Goal: Task Accomplishment & Management: Use online tool/utility

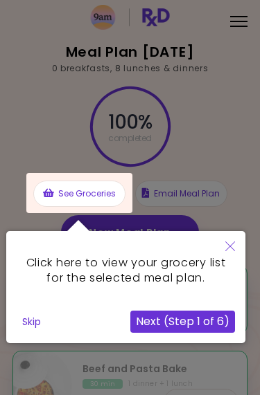
click at [238, 242] on button "Close" at bounding box center [230, 247] width 30 height 33
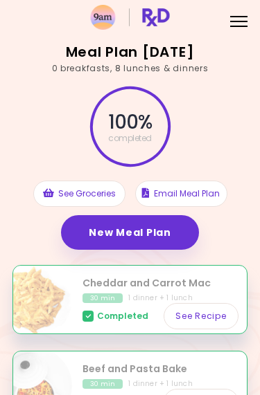
click at [164, 228] on link "New Meal Plan" at bounding box center [129, 232] width 137 height 35
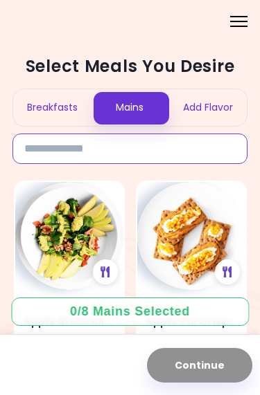
click at [181, 152] on input at bounding box center [129, 149] width 235 height 30
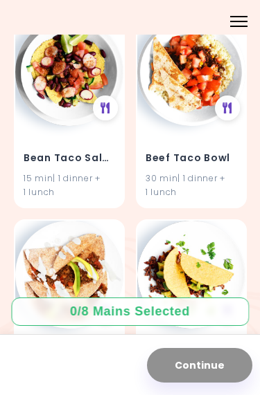
scroll to position [974, 0]
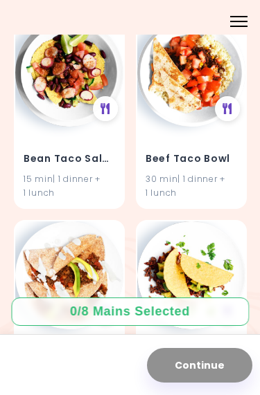
type input "****"
click at [192, 86] on img at bounding box center [191, 73] width 108 height 108
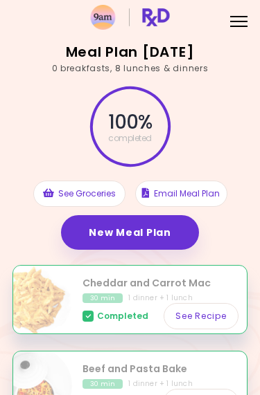
click at [165, 235] on link "New Meal Plan" at bounding box center [129, 232] width 137 height 35
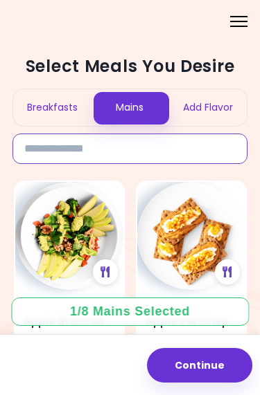
click at [108, 150] on input at bounding box center [129, 149] width 235 height 30
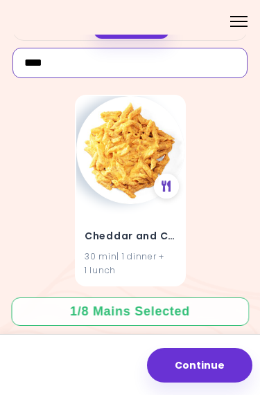
scroll to position [85, 0]
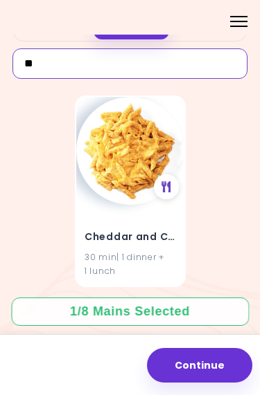
type input "*"
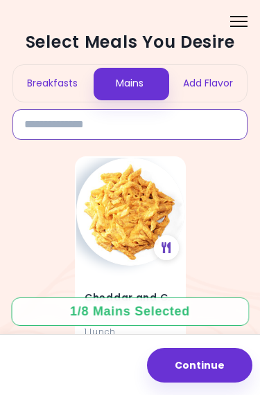
scroll to position [23, 0]
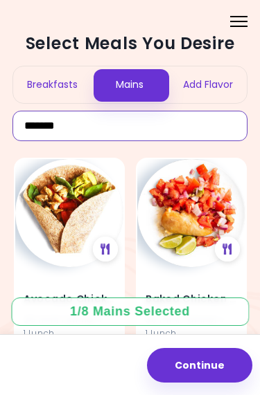
type input "*******"
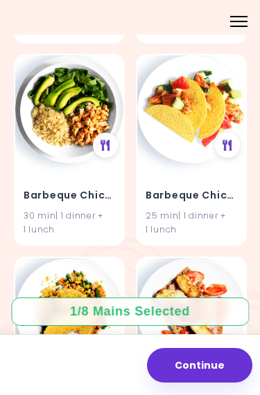
scroll to position [736, 0]
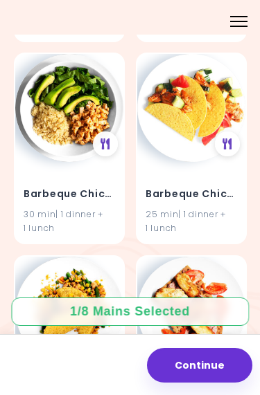
click at [84, 208] on div "30 min | 1 dinner + 1 lunch" at bounding box center [69, 221] width 91 height 26
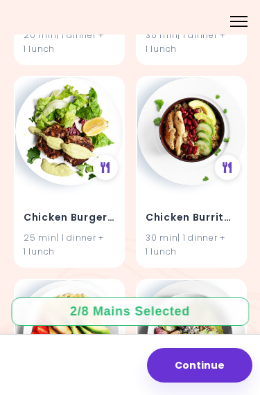
scroll to position [3348, 0]
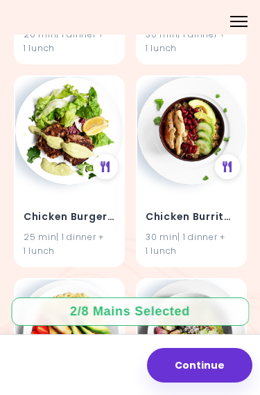
click at [208, 206] on h4 "Chicken Burrito Bowl" at bounding box center [190, 217] width 91 height 22
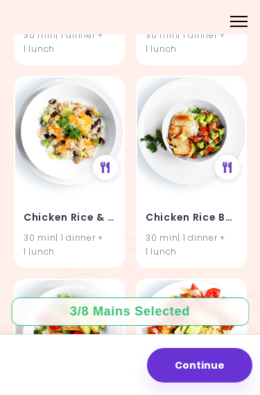
scroll to position [8421, 0]
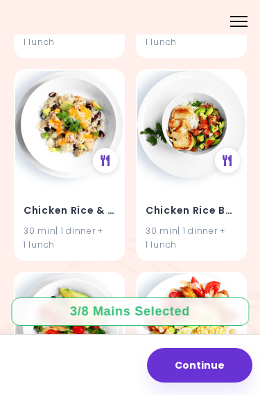
click at [103, 155] on icon at bounding box center [105, 160] width 10 height 11
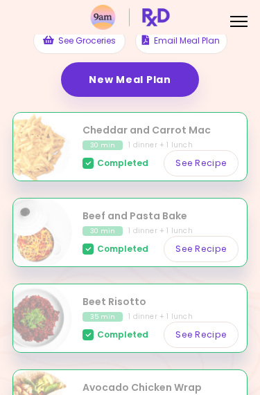
scroll to position [154, 0]
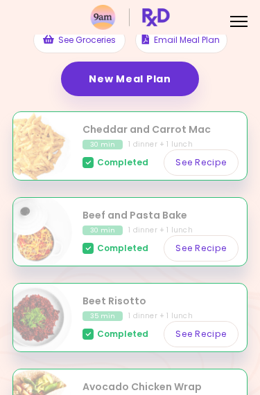
click at [218, 158] on link "See Recipe" at bounding box center [200, 162] width 75 height 26
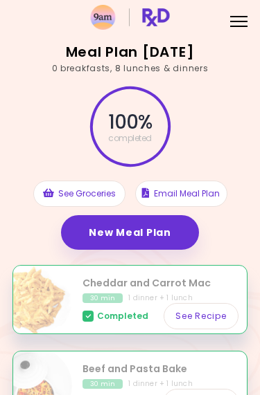
click at [158, 225] on link "New Meal Plan" at bounding box center [129, 232] width 137 height 35
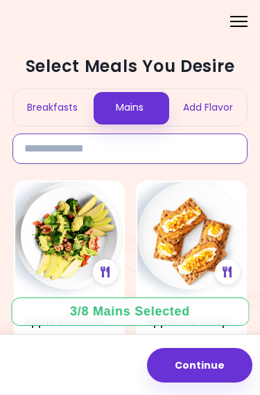
click at [132, 149] on input at bounding box center [129, 149] width 235 height 30
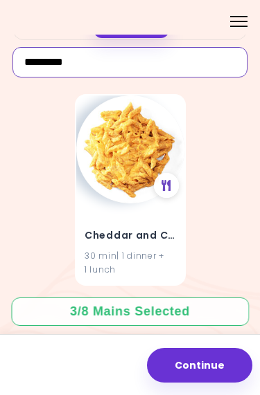
scroll to position [85, 0]
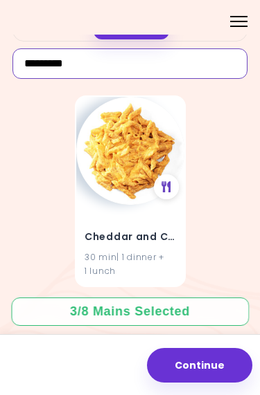
type input "*********"
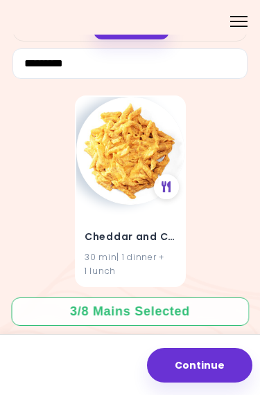
click at [117, 151] on img at bounding box center [130, 151] width 108 height 108
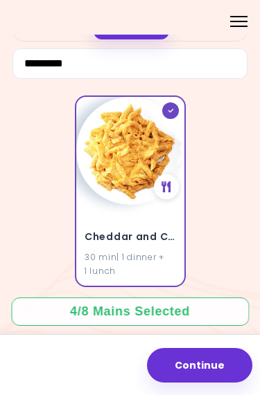
click at [208, 364] on button "Continue" at bounding box center [199, 365] width 105 height 35
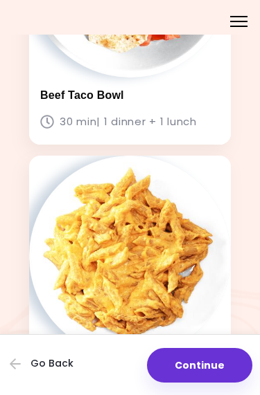
scroll to position [518, 0]
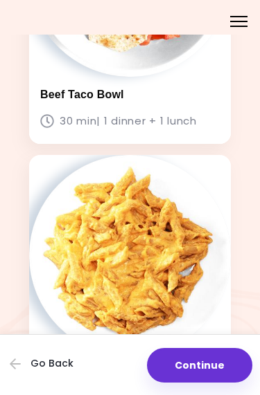
click at [207, 366] on button "Continue" at bounding box center [199, 365] width 105 height 35
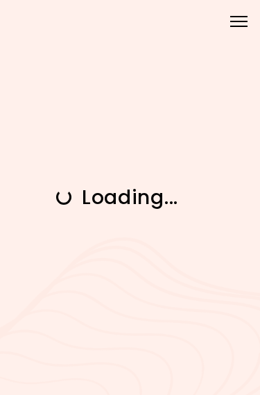
scroll to position [0, 0]
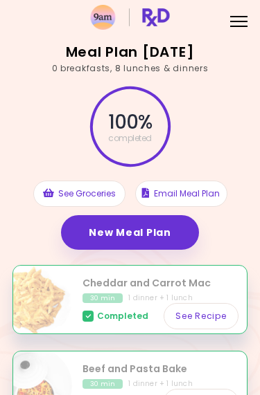
click at [152, 230] on link "New Meal Plan" at bounding box center [129, 232] width 137 height 35
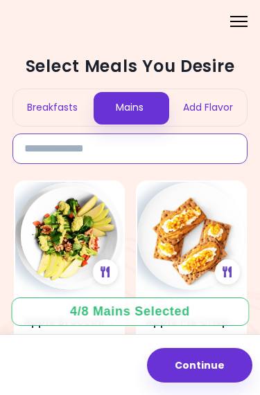
click at [118, 145] on input at bounding box center [129, 149] width 235 height 30
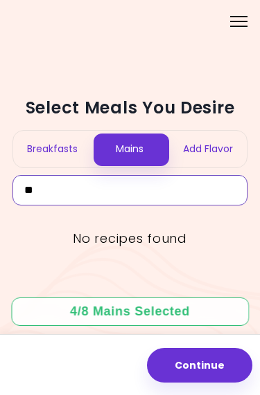
type input "*"
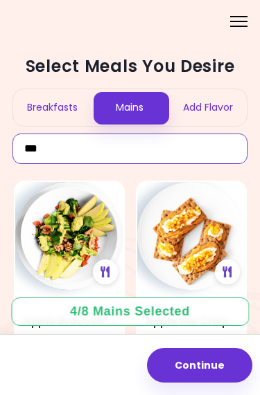
type input "****"
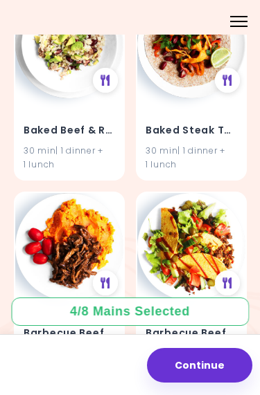
scroll to position [192, 0]
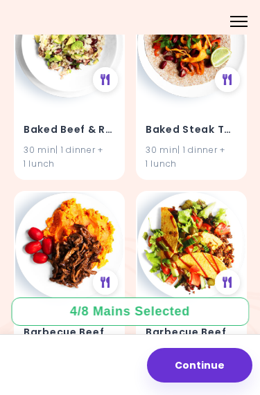
click at [105, 75] on icon at bounding box center [105, 79] width 10 height 11
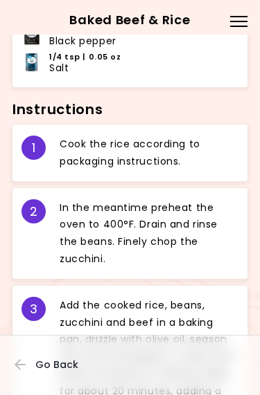
scroll to position [542, 0]
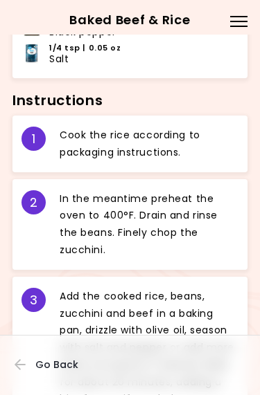
click at [57, 364] on span "Go Back" at bounding box center [56, 364] width 43 height 11
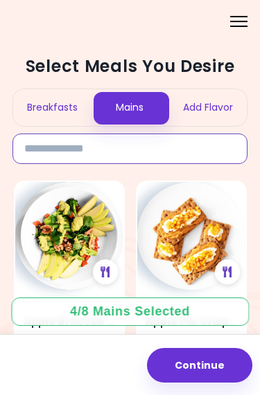
click at [154, 141] on input at bounding box center [129, 149] width 235 height 30
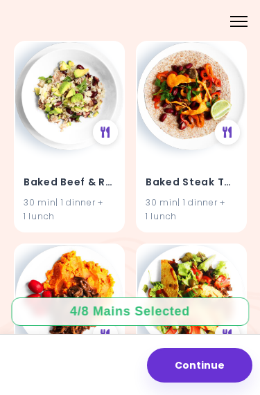
scroll to position [141, 0]
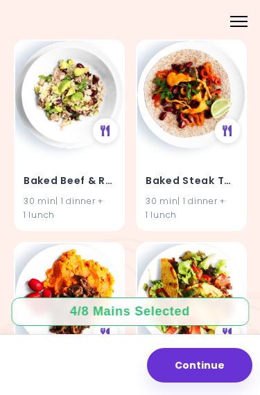
click at [88, 178] on h4 "Baked Beef & Rice" at bounding box center [69, 181] width 91 height 22
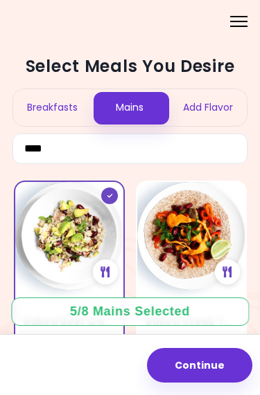
scroll to position [0, 0]
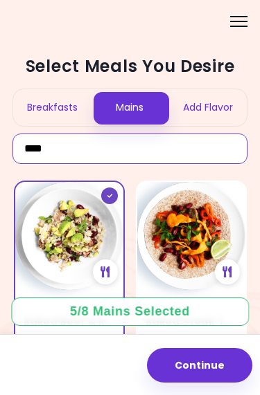
click at [101, 144] on input "****" at bounding box center [129, 149] width 235 height 30
type input "*"
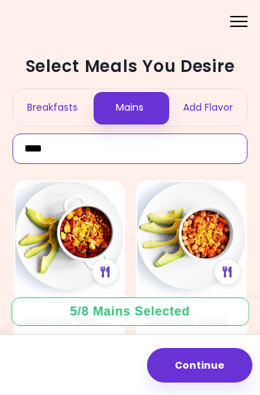
type input "*****"
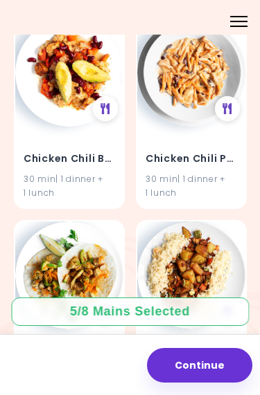
scroll to position [367, 0]
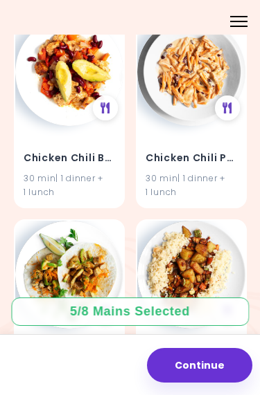
click at [104, 105] on icon at bounding box center [105, 107] width 10 height 11
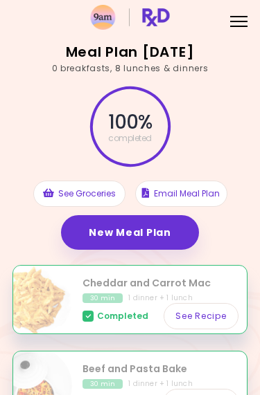
click at [176, 238] on link "New Meal Plan" at bounding box center [129, 232] width 137 height 35
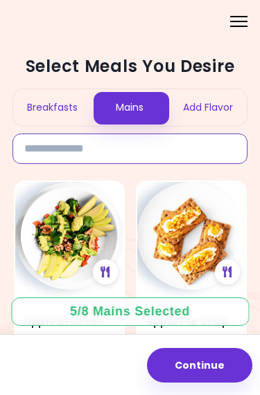
click at [125, 145] on input at bounding box center [129, 149] width 235 height 30
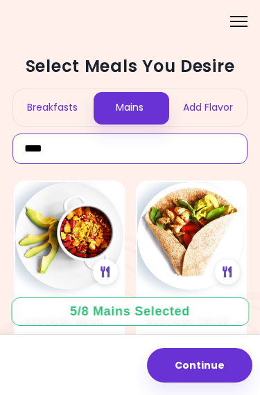
type input "*****"
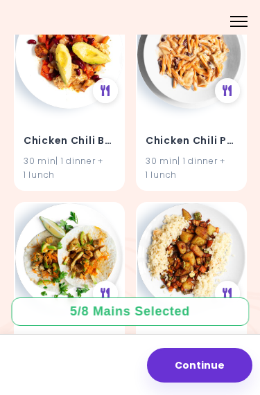
scroll to position [385, 0]
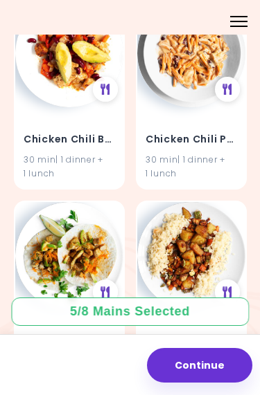
click at [230, 87] on icon at bounding box center [227, 89] width 10 height 11
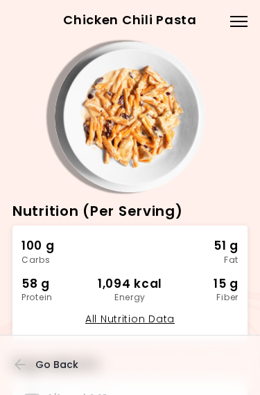
click at [64, 366] on span "Go Back" at bounding box center [56, 364] width 43 height 11
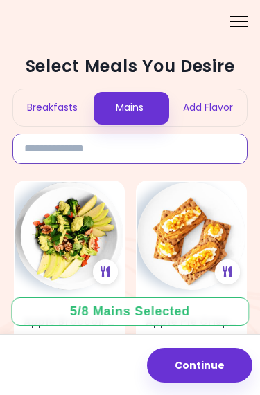
click at [168, 149] on input at bounding box center [129, 149] width 235 height 30
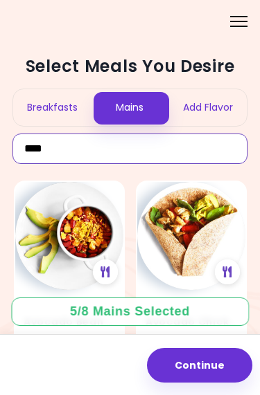
type input "*****"
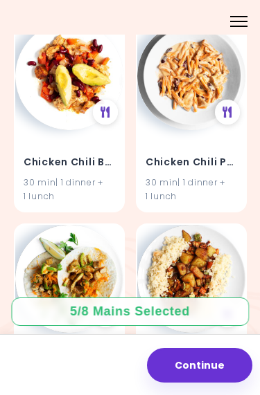
scroll to position [363, 0]
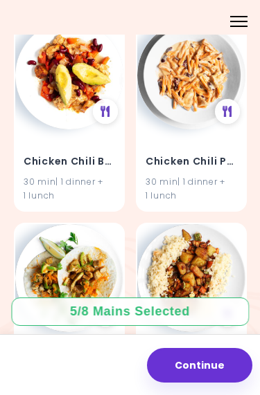
click at [227, 109] on icon at bounding box center [227, 111] width 10 height 11
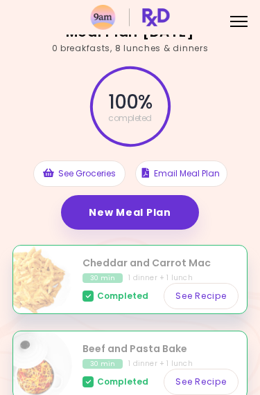
scroll to position [19, 0]
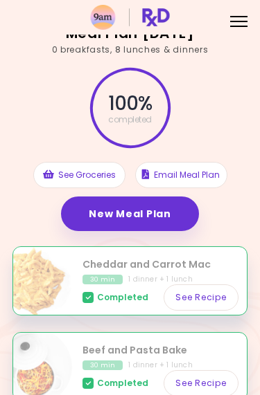
click at [163, 211] on link "New Meal Plan" at bounding box center [129, 214] width 137 height 35
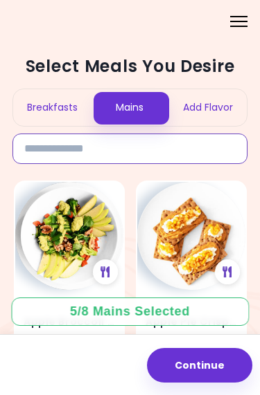
click at [132, 151] on input at bounding box center [129, 149] width 235 height 30
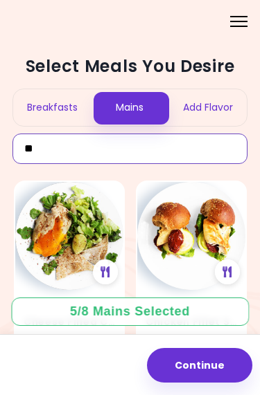
type input "*"
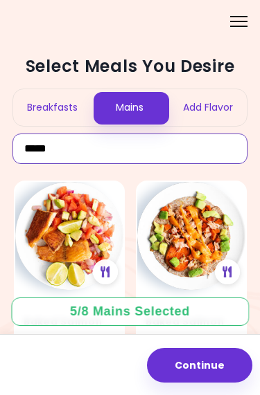
type input "******"
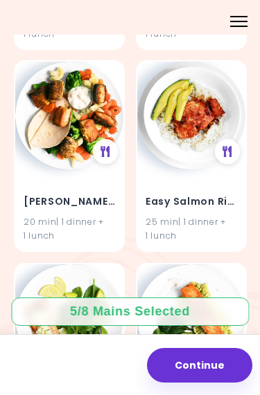
scroll to position [729, 0]
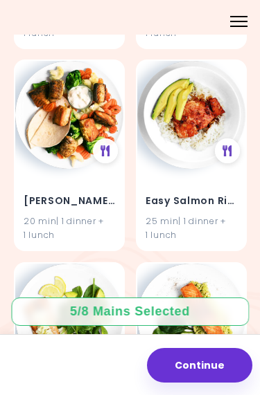
click at [225, 149] on icon at bounding box center [227, 150] width 10 height 11
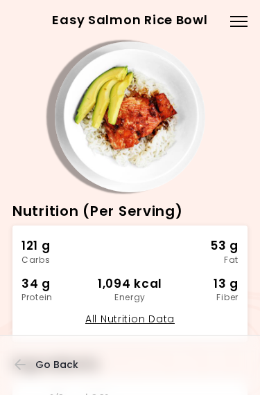
click at [148, 127] on img at bounding box center [130, 117] width 151 height 151
click at [242, 26] on div at bounding box center [238, 26] width 17 height 1
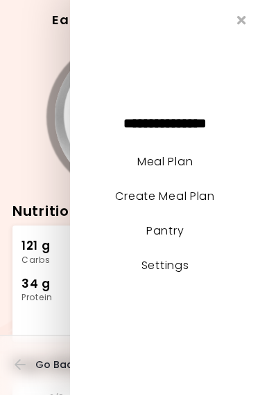
click at [192, 197] on link "Create Meal Plan" at bounding box center [165, 196] width 100 height 16
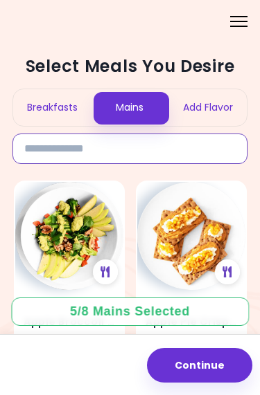
click at [174, 154] on input at bounding box center [129, 149] width 235 height 30
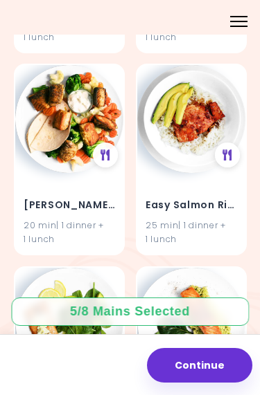
scroll to position [725, 0]
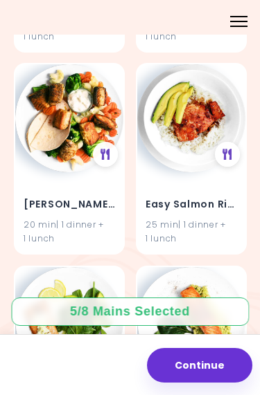
type input "******"
click at [177, 113] on img at bounding box center [191, 118] width 108 height 108
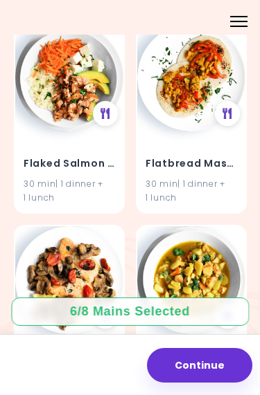
scroll to position [1173, 0]
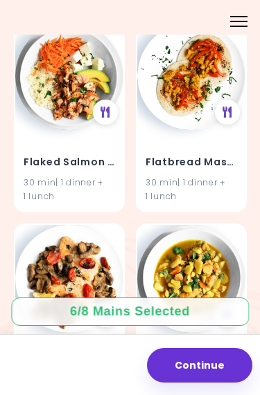
click at [104, 110] on icon at bounding box center [105, 112] width 10 height 11
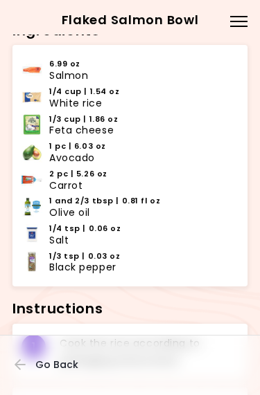
scroll to position [335, 0]
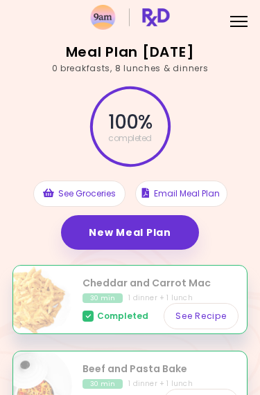
click at [142, 227] on link "New Meal Plan" at bounding box center [129, 232] width 137 height 35
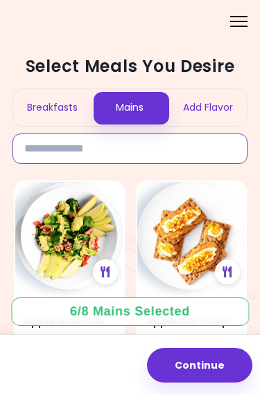
click at [144, 147] on input at bounding box center [129, 149] width 235 height 30
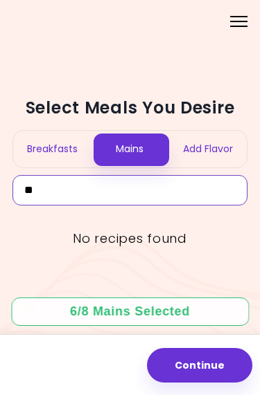
type input "*"
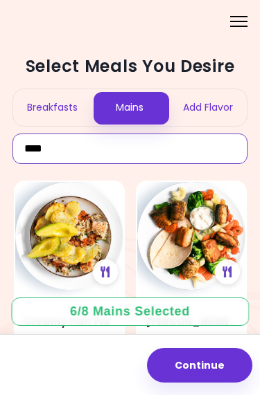
click at [93, 145] on input "****" at bounding box center [129, 149] width 235 height 30
type input "*"
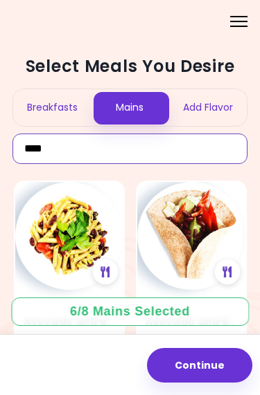
type input "*****"
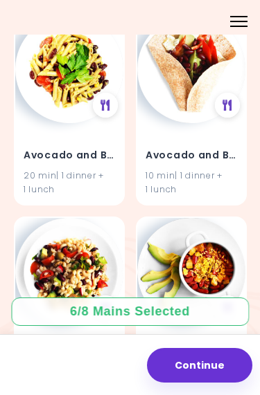
scroll to position [165, 0]
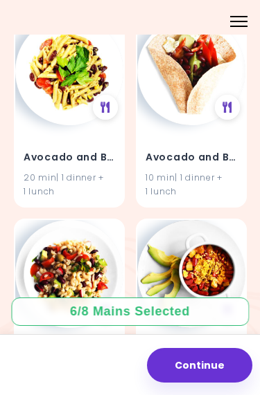
click at [99, 108] on div at bounding box center [105, 107] width 25 height 25
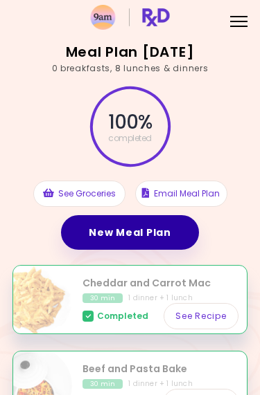
click at [154, 232] on link "New Meal Plan" at bounding box center [129, 232] width 137 height 35
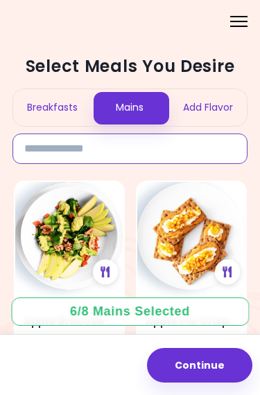
click at [124, 151] on input at bounding box center [129, 149] width 235 height 30
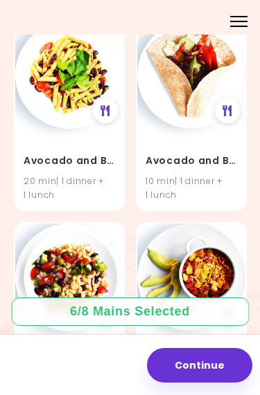
scroll to position [162, 0]
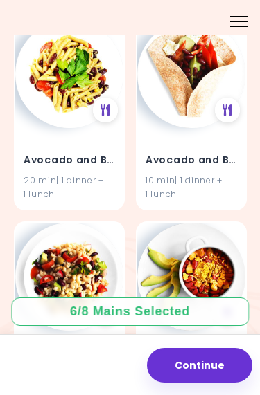
click at [60, 80] on img at bounding box center [69, 74] width 108 height 108
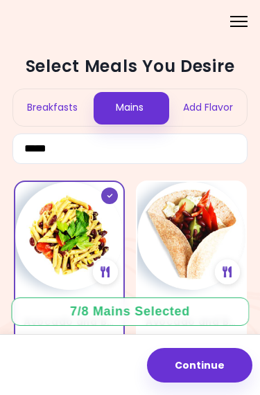
scroll to position [0, 0]
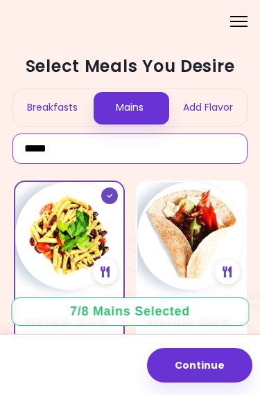
click at [75, 151] on input "*****" at bounding box center [129, 149] width 235 height 30
type input "*"
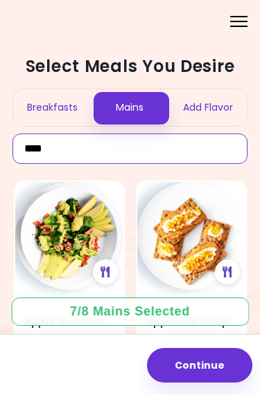
type input "*****"
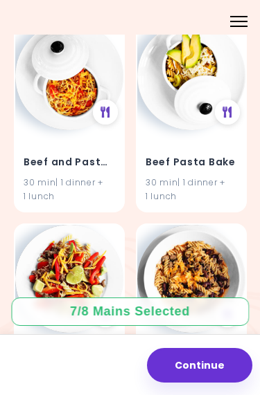
scroll to position [2386, 0]
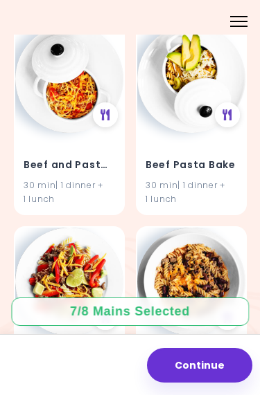
click at [103, 109] on icon at bounding box center [105, 114] width 10 height 11
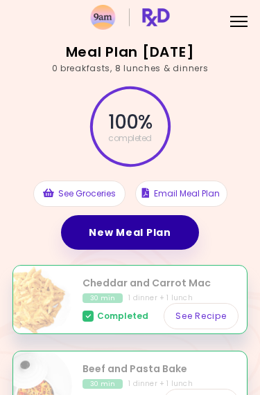
click at [163, 229] on link "New Meal Plan" at bounding box center [129, 232] width 137 height 35
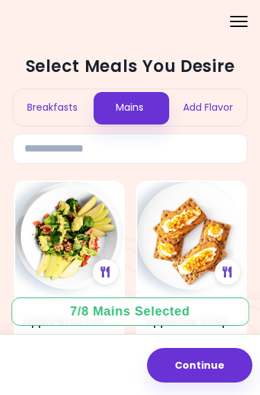
click at [157, 316] on div "7 / 8 Mains Selected" at bounding box center [130, 311] width 140 height 17
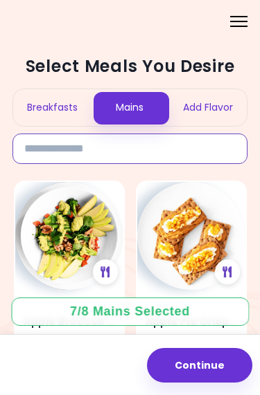
click at [152, 152] on input at bounding box center [129, 149] width 235 height 30
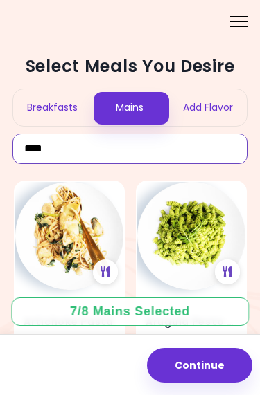
type input "*****"
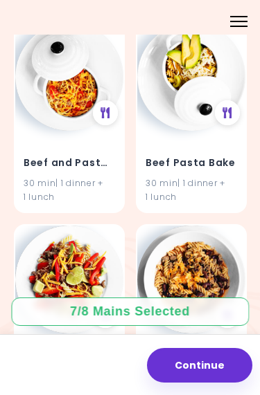
scroll to position [2387, 0]
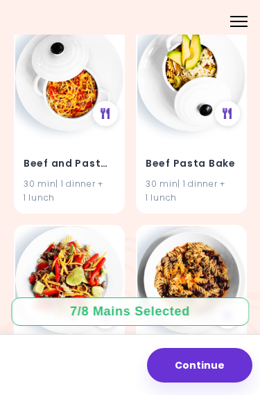
click at [230, 108] on icon at bounding box center [227, 113] width 10 height 11
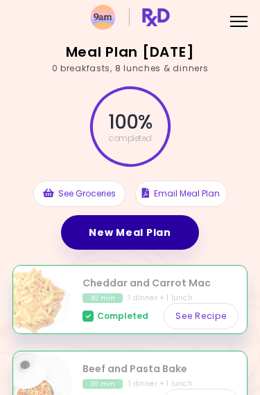
click at [146, 235] on link "New Meal Plan" at bounding box center [129, 232] width 137 height 35
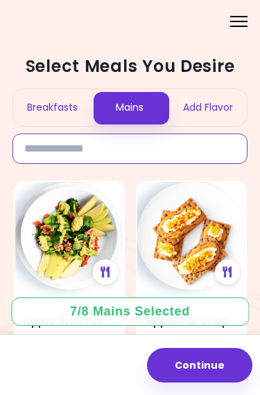
click at [118, 149] on input at bounding box center [129, 149] width 235 height 30
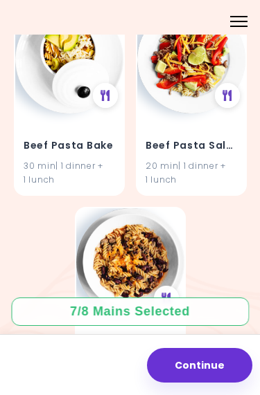
scroll to position [177, 0]
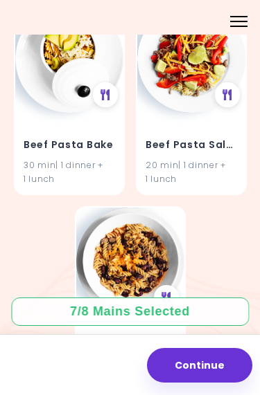
type input "**********"
click at [59, 70] on img at bounding box center [69, 59] width 108 height 108
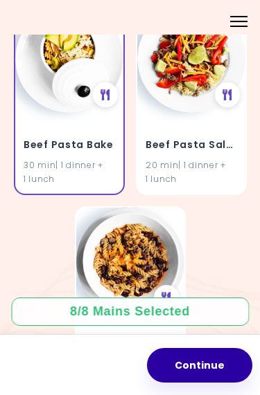
click at [216, 363] on button "Continue" at bounding box center [199, 365] width 105 height 35
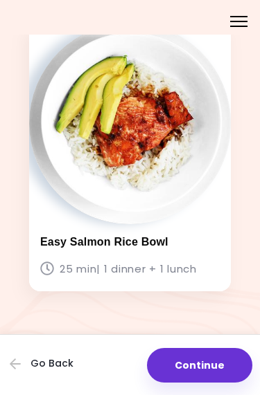
scroll to position [2046, 0]
